Goal: Task Accomplishment & Management: Manage account settings

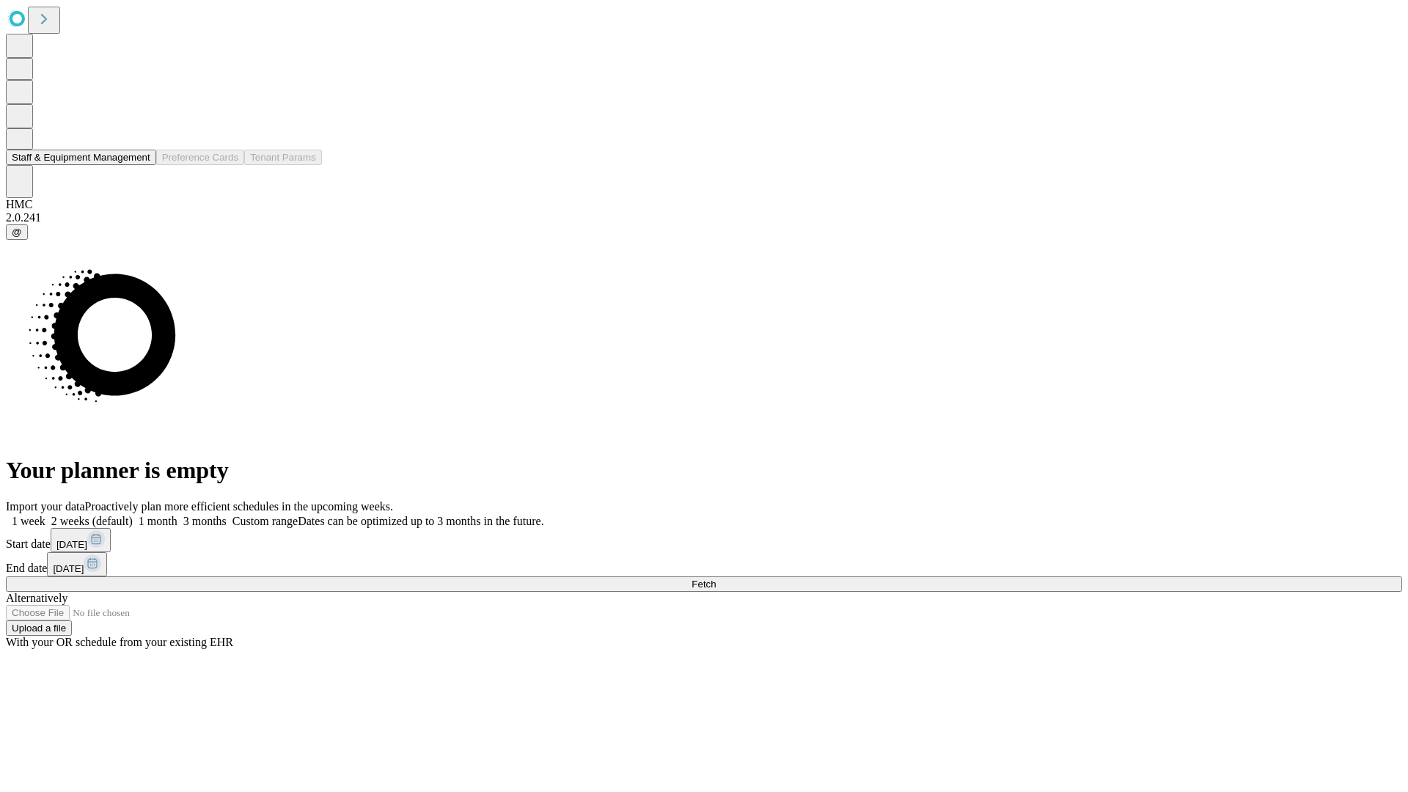
click at [140, 165] on button "Staff & Equipment Management" at bounding box center [81, 157] width 150 height 15
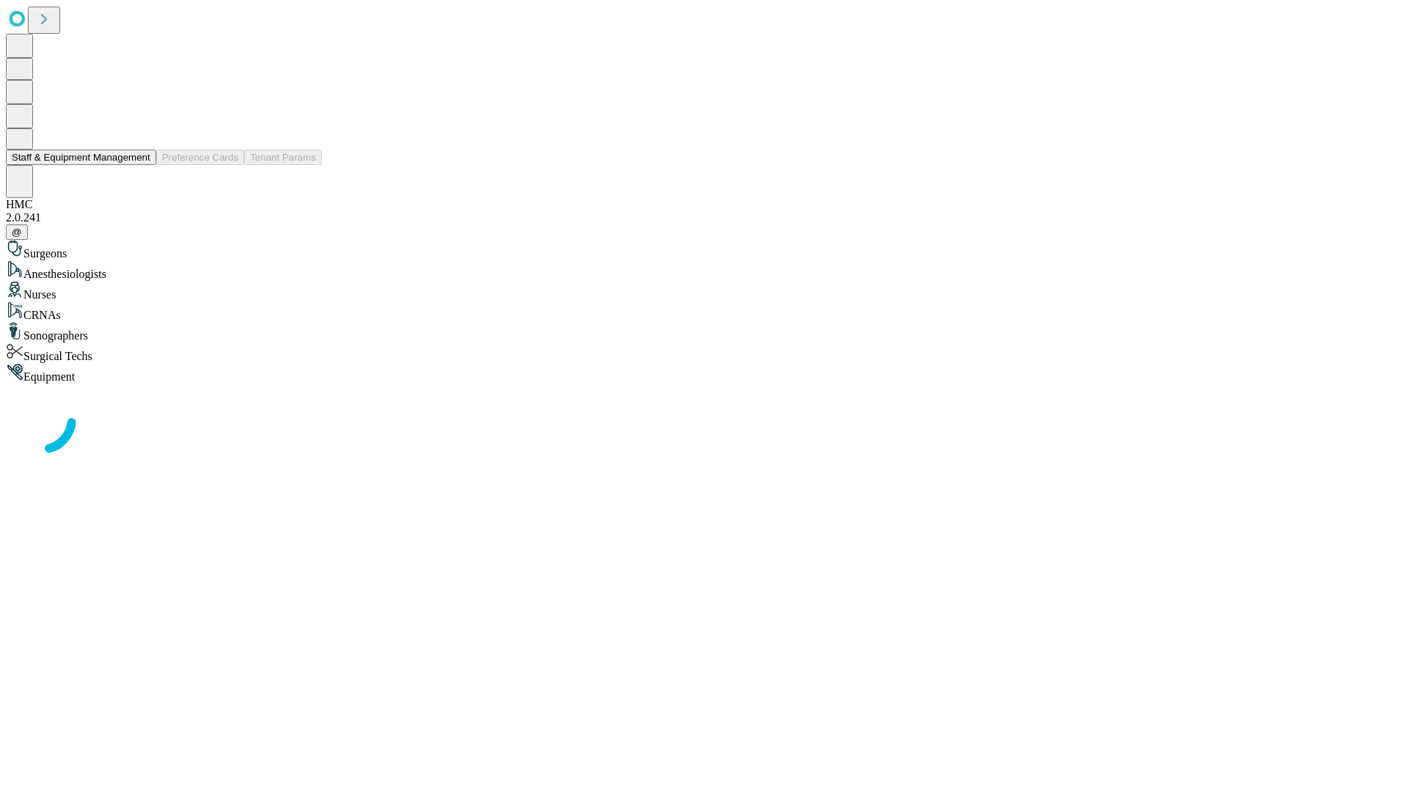
click at [140, 165] on button "Staff & Equipment Management" at bounding box center [81, 157] width 150 height 15
